Goal: Navigation & Orientation: Find specific page/section

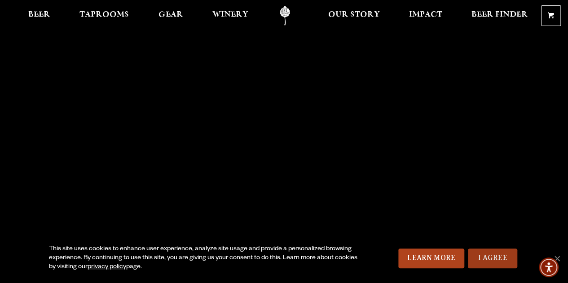
click at [495, 258] on link "I Agree" at bounding box center [492, 259] width 49 height 20
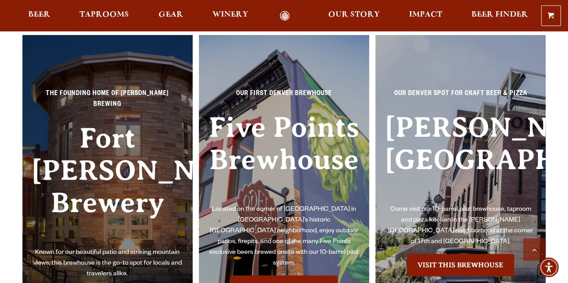
scroll to position [1931, 0]
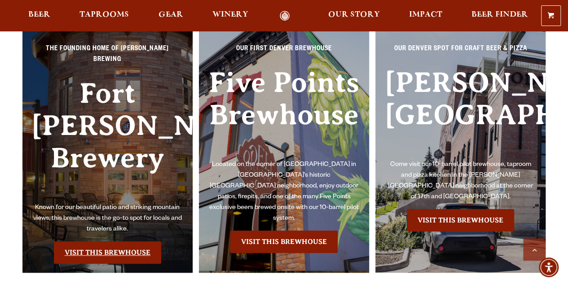
click at [138, 242] on link "Visit this Brewhouse" at bounding box center [107, 253] width 107 height 22
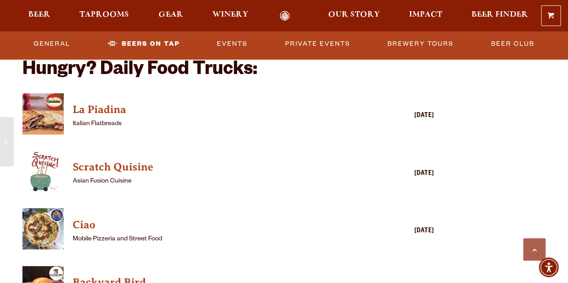
scroll to position [2020, 0]
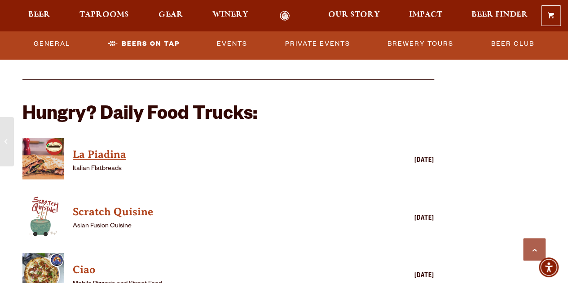
click at [113, 155] on h4 "La Piadina" at bounding box center [215, 155] width 285 height 14
